Goal: Complete application form

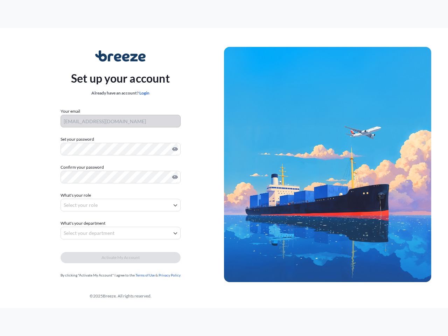
click at [224, 168] on img at bounding box center [327, 165] width 207 height 236
click at [174, 149] on icon "Show password" at bounding box center [175, 149] width 6 height 4
click at [174, 177] on icon "Show password" at bounding box center [175, 177] width 6 height 4
click at [77, 195] on span "What's your role" at bounding box center [76, 195] width 30 height 7
click at [120, 205] on button "Select your role" at bounding box center [121, 205] width 120 height 13
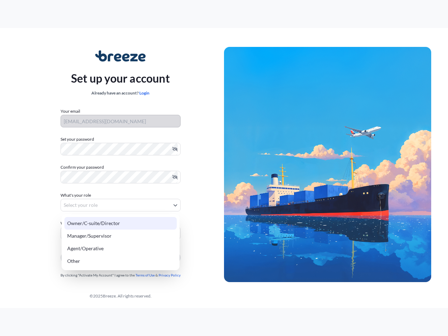
click at [84, 223] on div "Owner/C-suite/Director" at bounding box center [120, 223] width 112 height 13
select select "owner/c-suite/director"
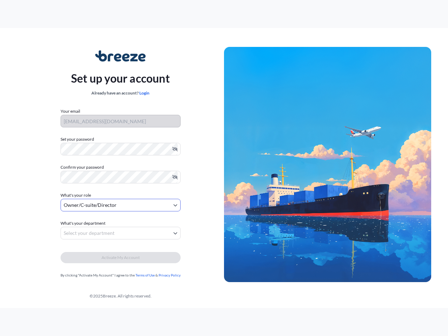
click at [120, 233] on button "Select your department" at bounding box center [121, 233] width 120 height 13
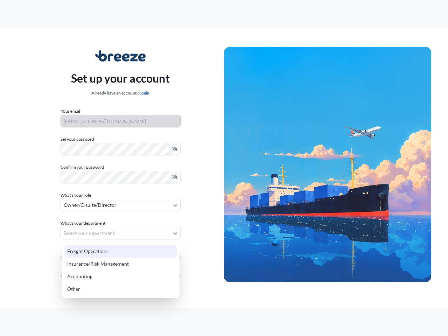
click at [120, 258] on div "Insurance/Risk Management" at bounding box center [120, 264] width 112 height 13
select select "insurance/risk management"
